Goal: Navigation & Orientation: Understand site structure

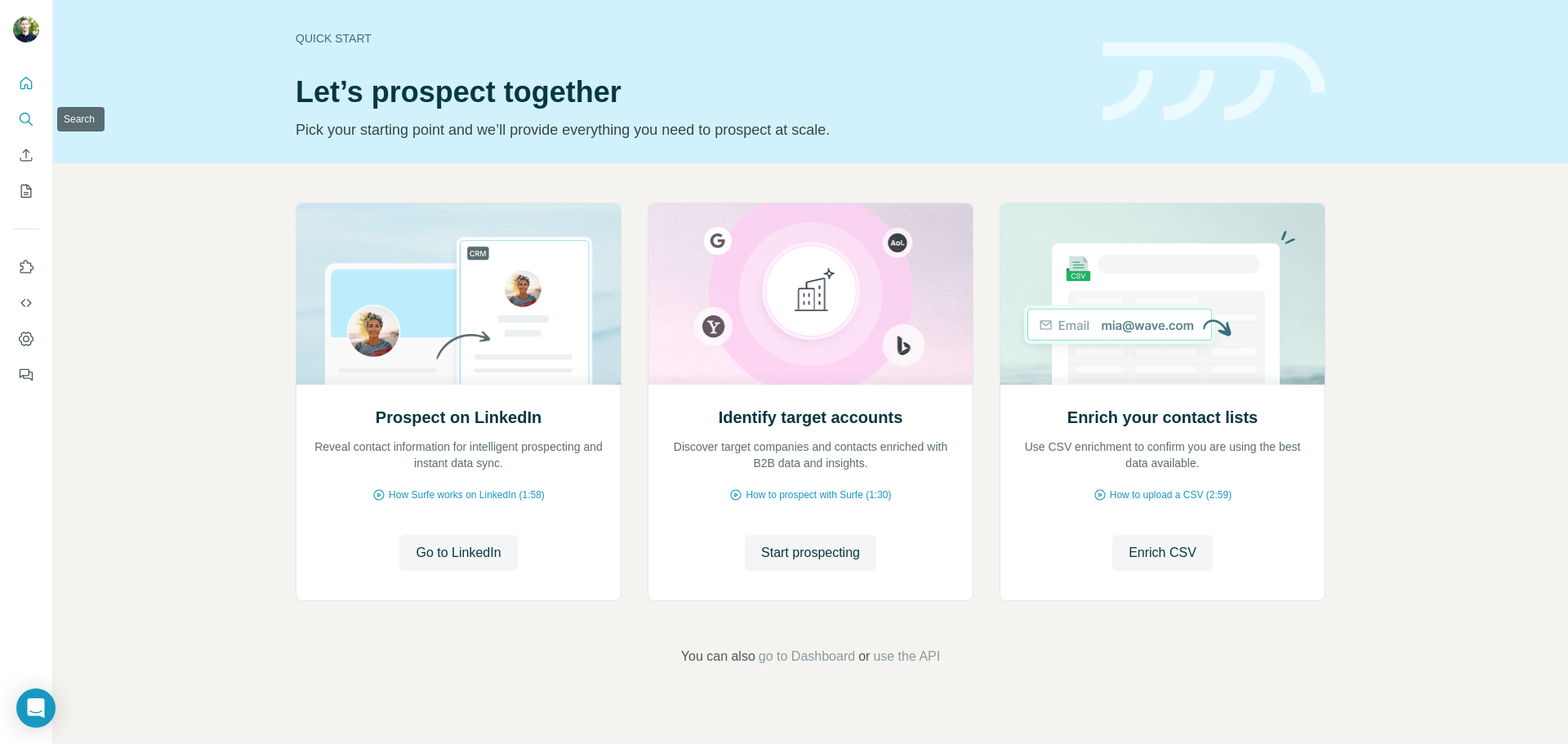
click at [20, 116] on icon "Search" at bounding box center [26, 119] width 16 height 16
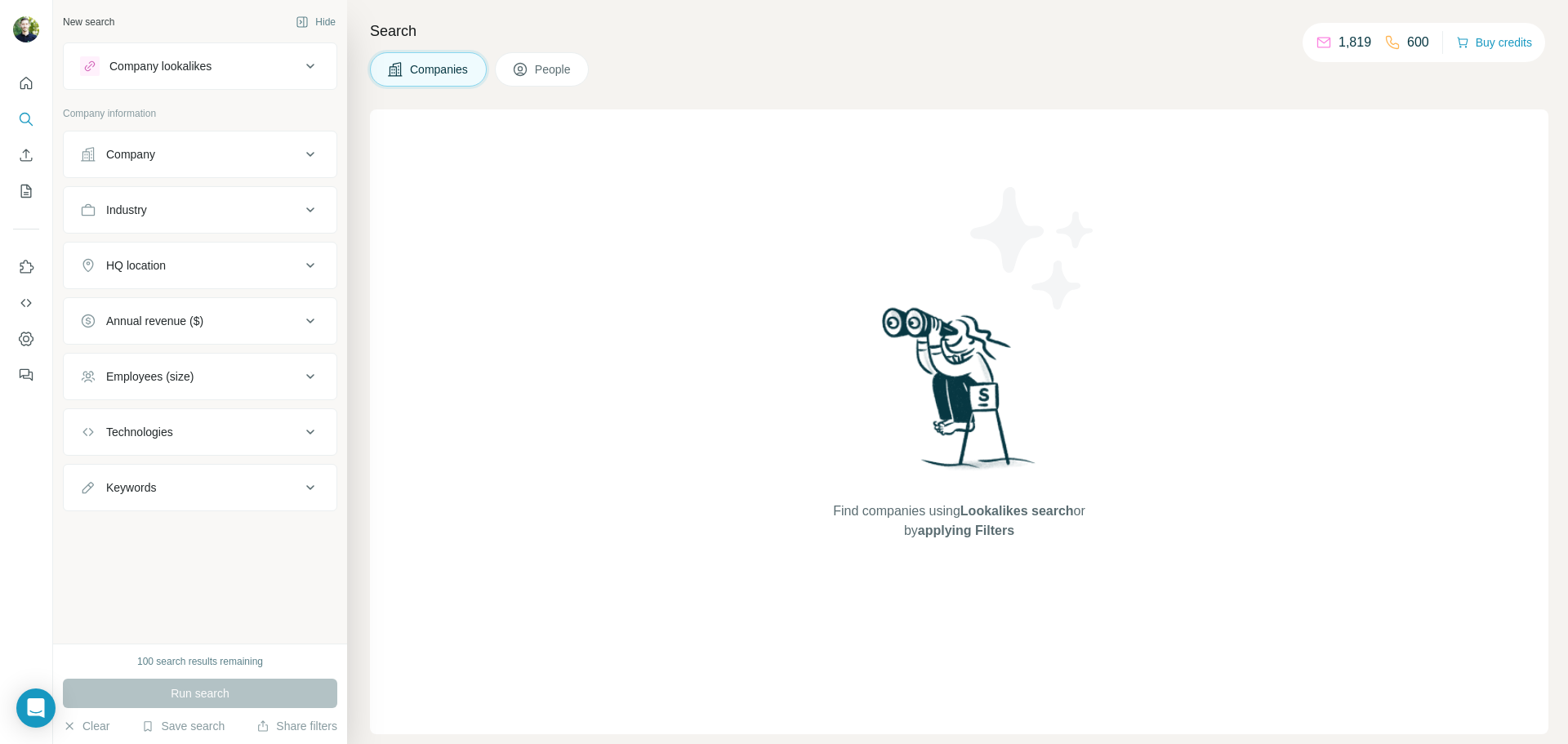
click at [304, 153] on icon at bounding box center [310, 154] width 20 height 20
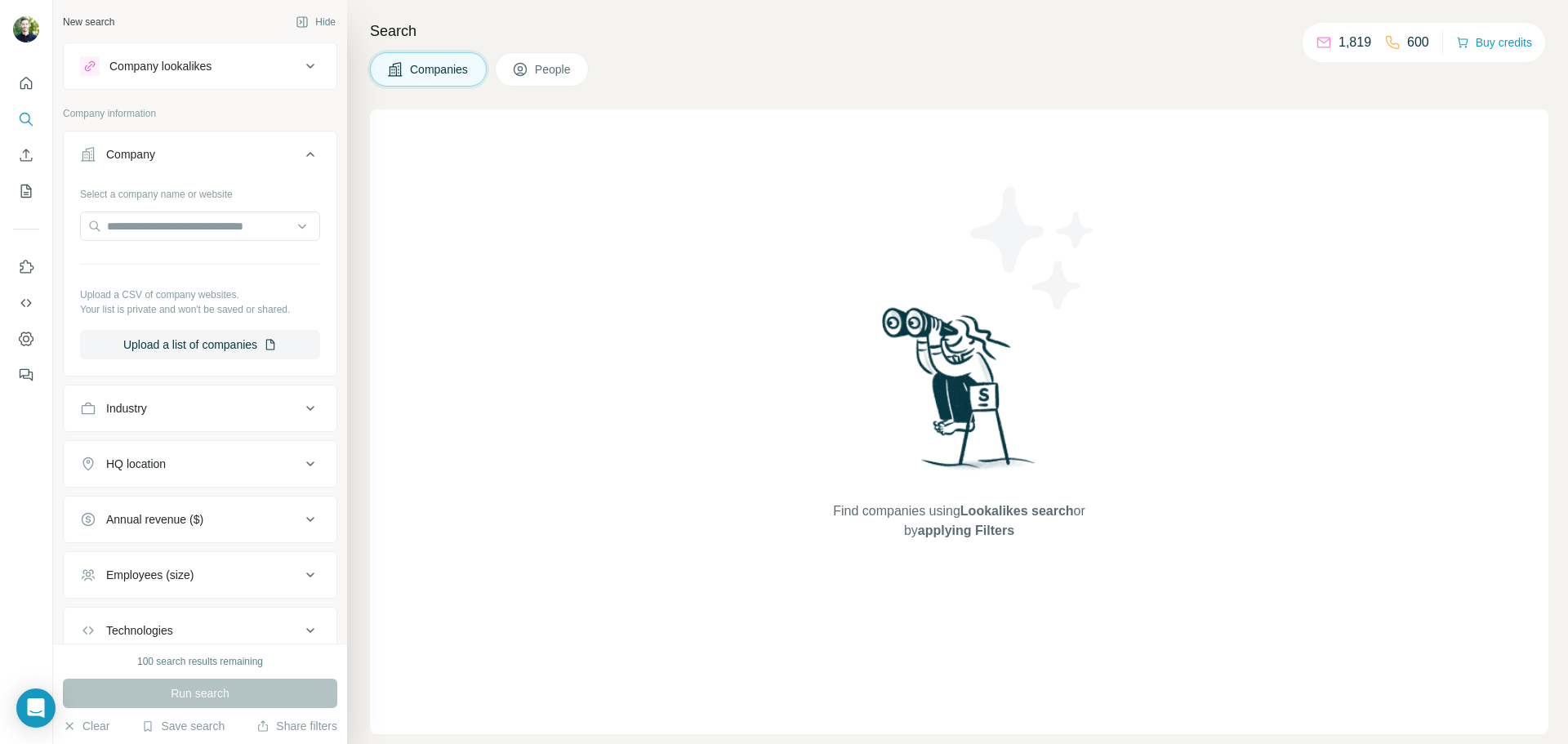
click at [304, 153] on icon at bounding box center [310, 154] width 20 height 20
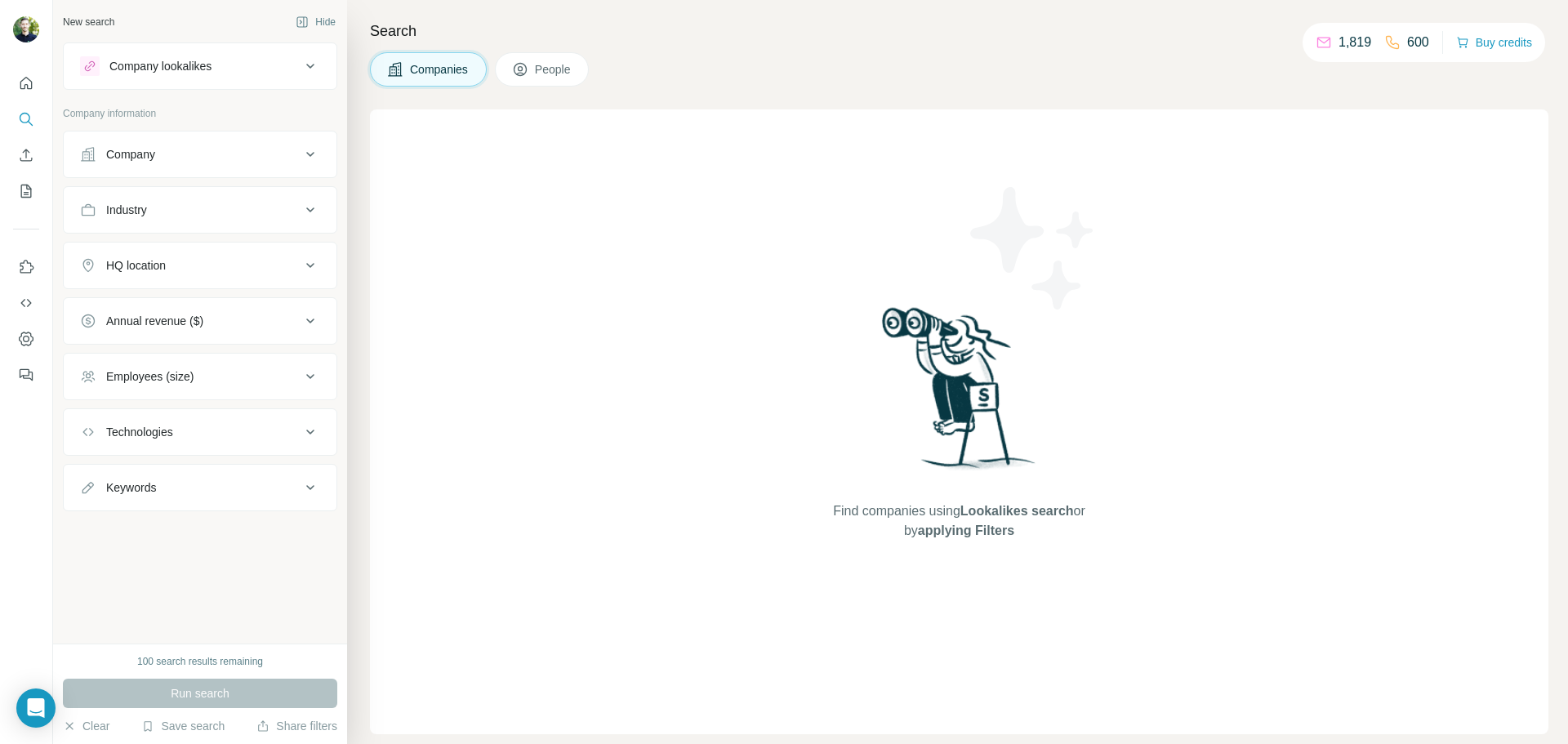
click at [743, 99] on div "Search Companies People Find companies using Lookalikes search or by applying F…" at bounding box center [958, 372] width 1221 height 744
click at [27, 83] on icon "Quick start" at bounding box center [26, 83] width 16 height 16
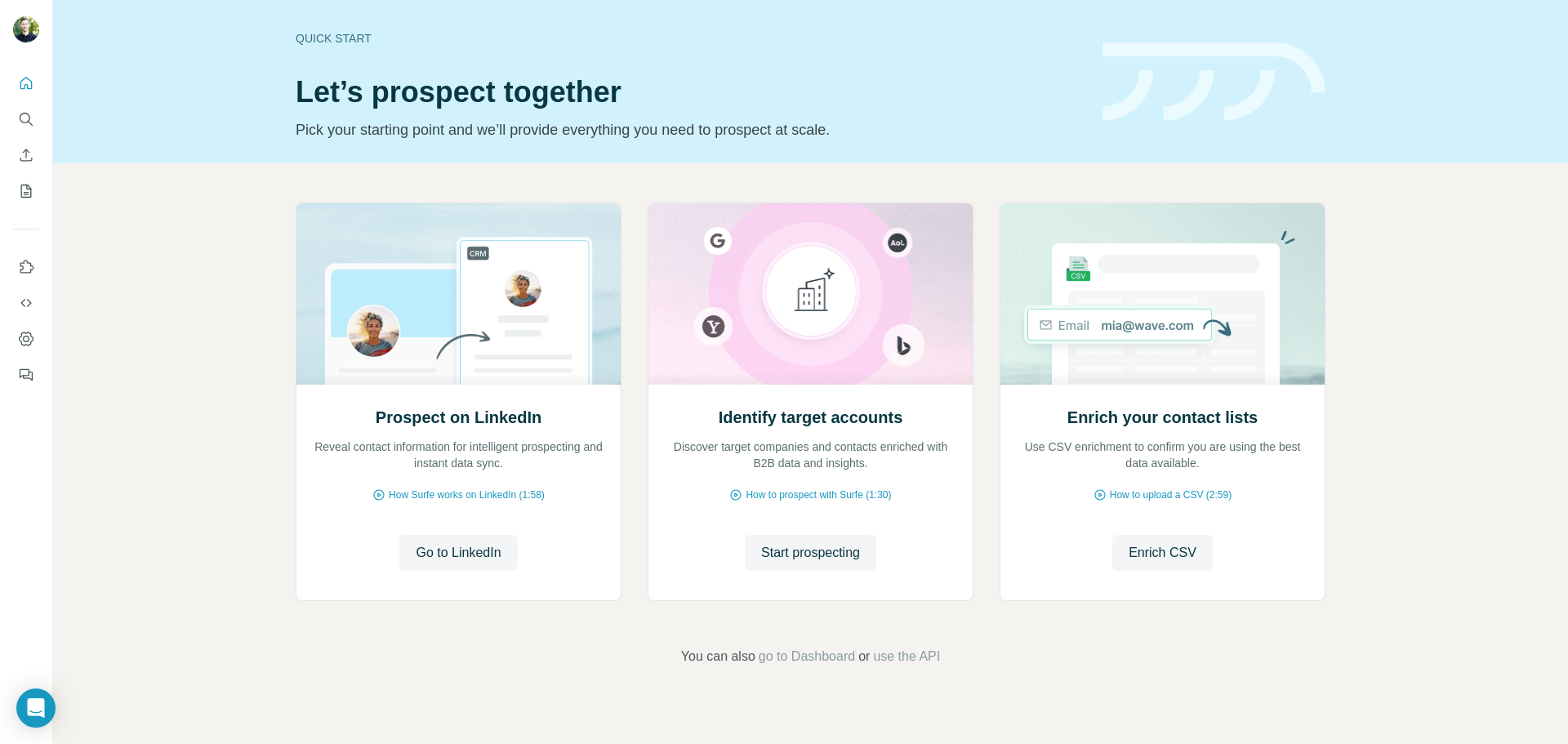
click at [184, 275] on div "Prospect on LinkedIn Reveal contact information for intelligent prospecting and…" at bounding box center [811, 434] width 1515 height 542
click at [30, 341] on icon "Dashboard" at bounding box center [26, 339] width 16 height 16
click at [25, 119] on icon "Search" at bounding box center [26, 119] width 16 height 16
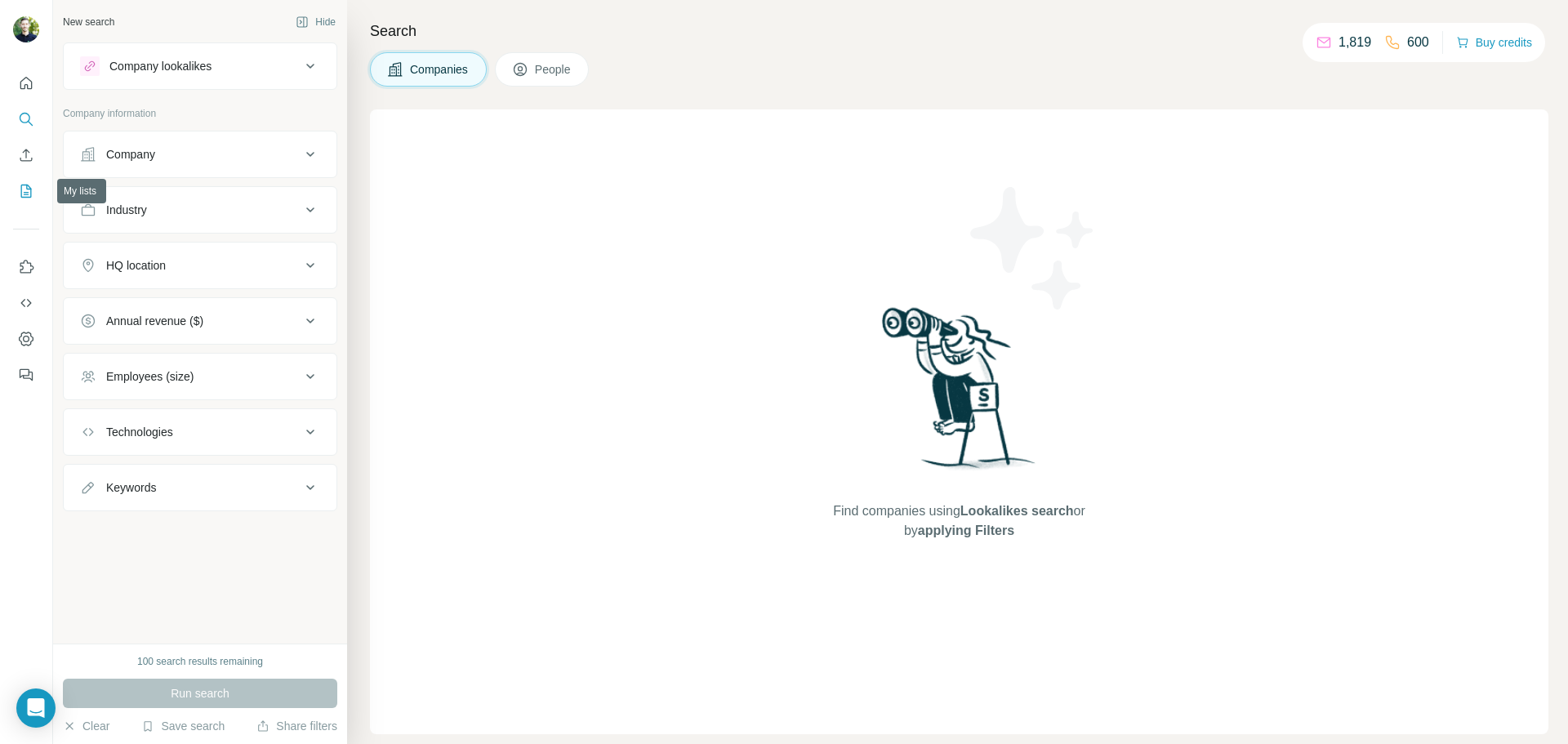
click at [30, 192] on icon "My lists" at bounding box center [26, 191] width 16 height 16
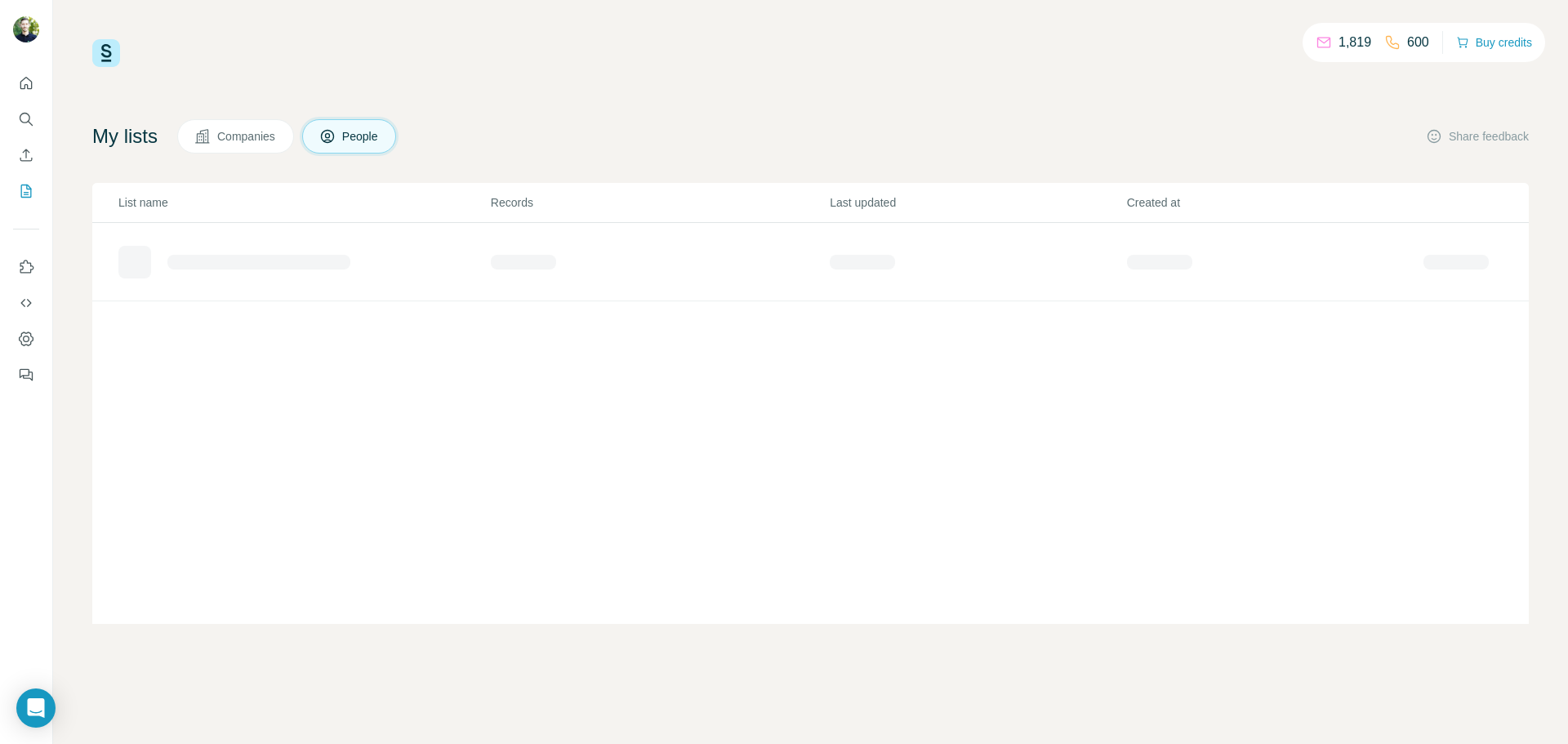
click at [586, 84] on div "1,819 600 Buy credits My lists Companies People Share feedback List name Record…" at bounding box center [811, 332] width 1436 height 585
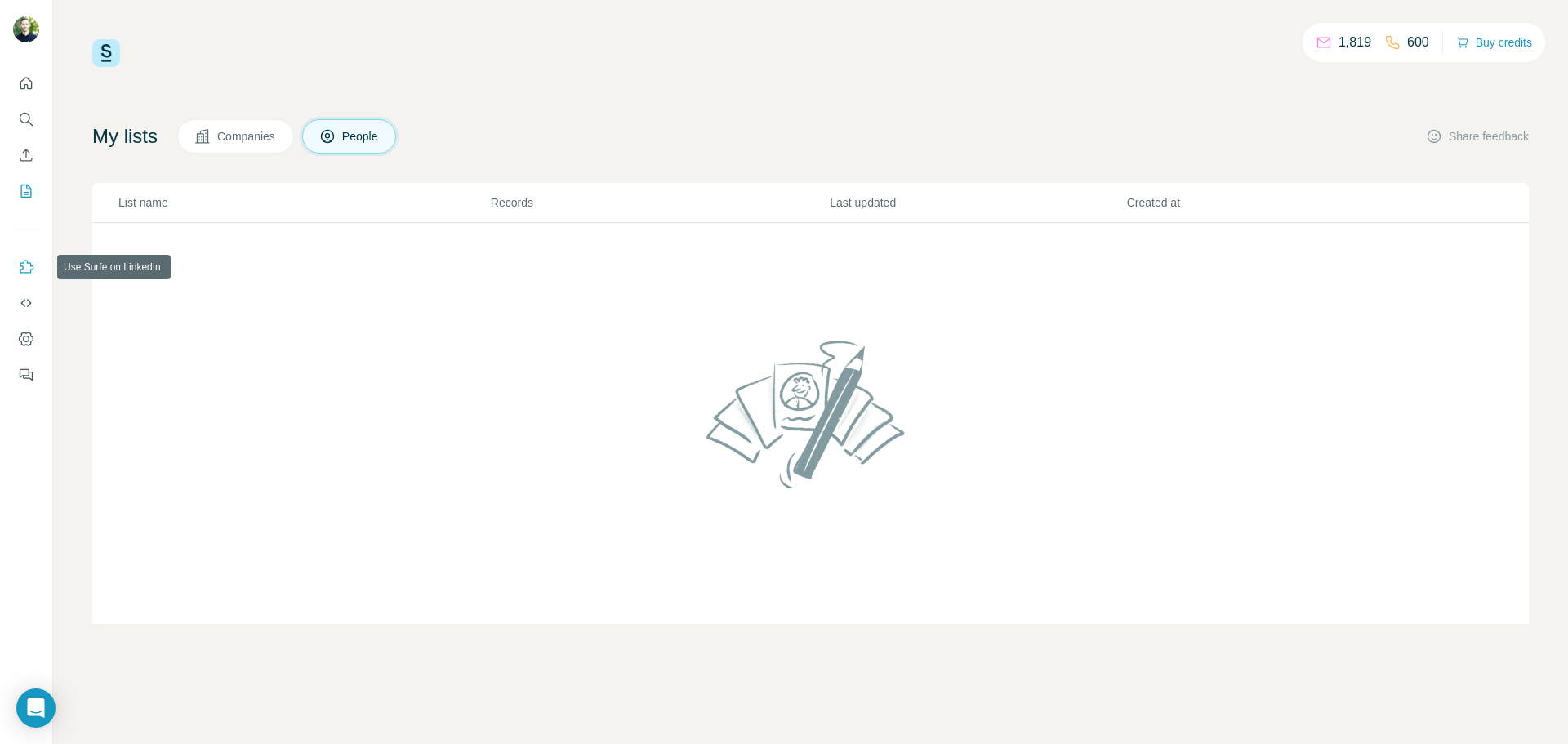
click at [22, 271] on icon "Use Surfe on LinkedIn" at bounding box center [26, 267] width 16 height 16
click at [781, 56] on div "1,819 600 Buy credits" at bounding box center [811, 53] width 1436 height 27
click at [29, 84] on icon "Quick start" at bounding box center [26, 83] width 16 height 16
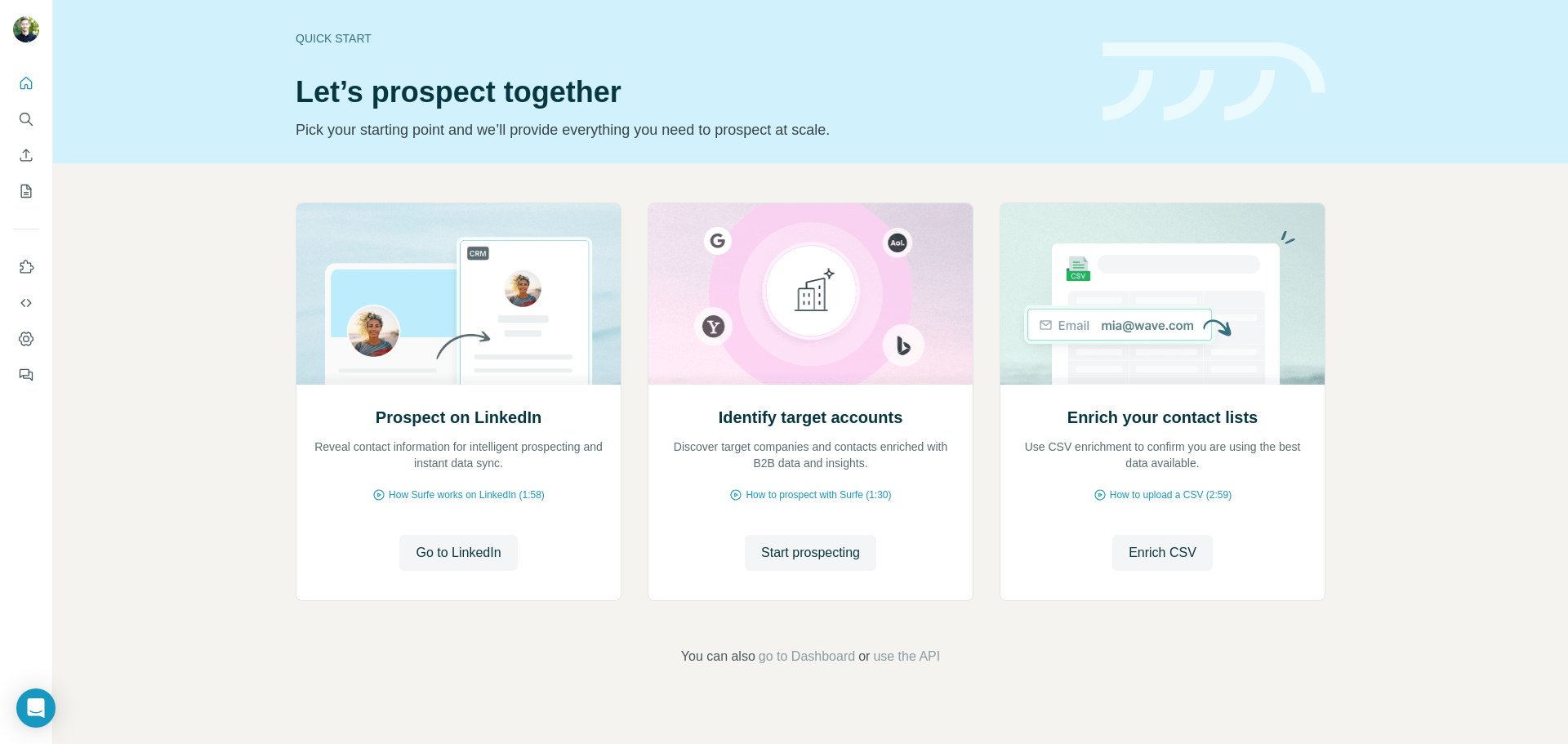
click at [151, 362] on div "Prospect on LinkedIn Reveal contact information for intelligent prospecting and…" at bounding box center [811, 434] width 1515 height 542
click at [166, 239] on div "Prospect on LinkedIn Reveal contact information for intelligent prospecting and…" at bounding box center [811, 434] width 1515 height 542
